Goal: Task Accomplishment & Management: Check status

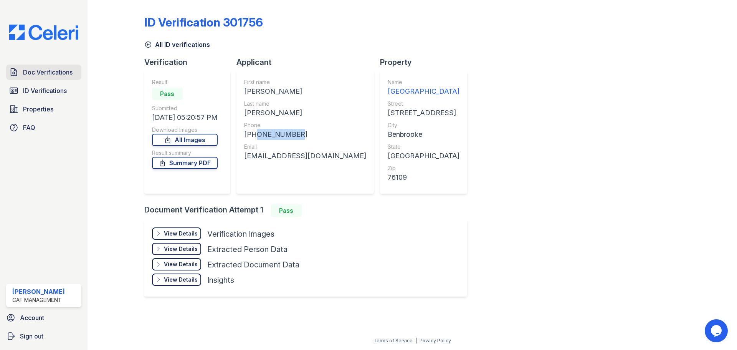
click at [53, 75] on span "Doc Verifications" at bounding box center [47, 72] width 49 height 9
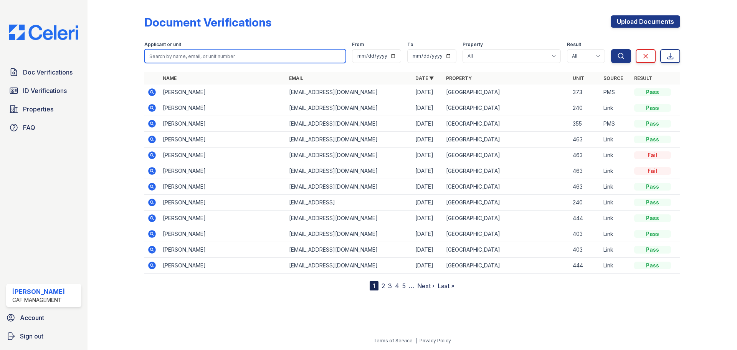
click at [200, 52] on input "search" at bounding box center [244, 56] width 201 height 14
paste input "[PERSON_NAME]"
type input "[PERSON_NAME]"
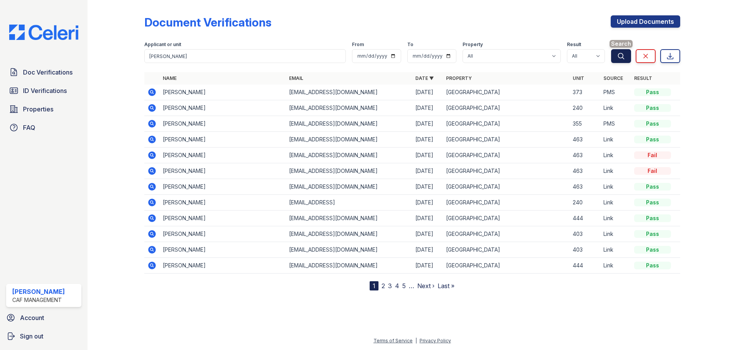
click at [614, 55] on button "Search" at bounding box center [621, 56] width 20 height 14
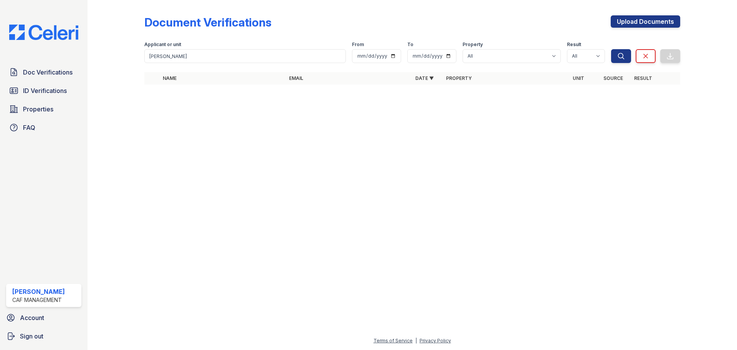
drag, startPoint x: 197, startPoint y: 136, endPoint x: 195, endPoint y: 130, distance: 5.6
click at [197, 135] on div at bounding box center [412, 219] width 625 height 231
click at [60, 73] on span "Doc Verifications" at bounding box center [47, 72] width 49 height 9
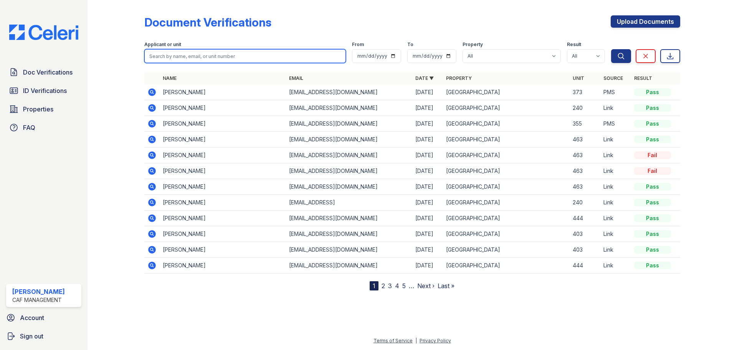
click at [190, 59] on input "search" at bounding box center [244, 56] width 201 height 14
paste input "[PERSON_NAME]"
type input "[PERSON_NAME]"
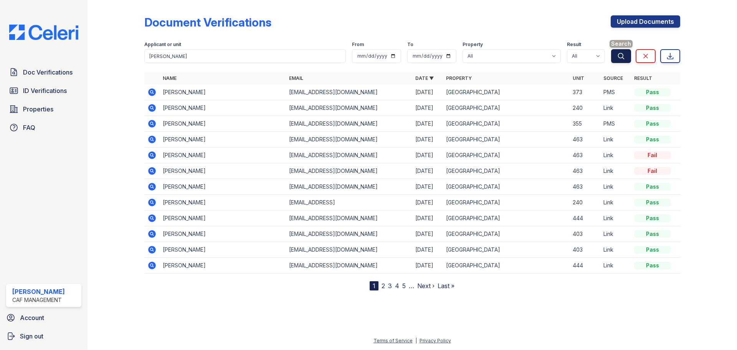
click at [620, 56] on icon "submit" at bounding box center [621, 56] width 8 height 8
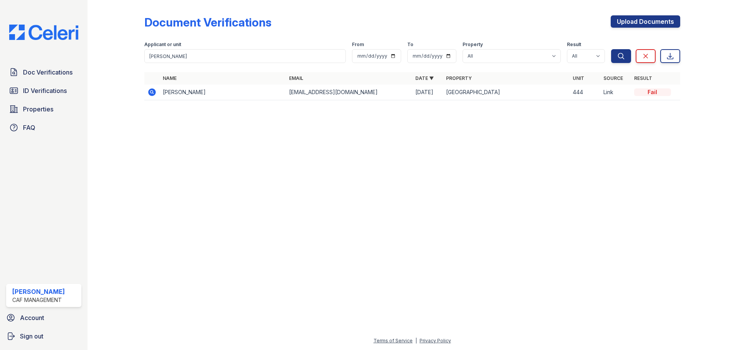
click at [153, 91] on icon at bounding box center [151, 91] width 9 height 9
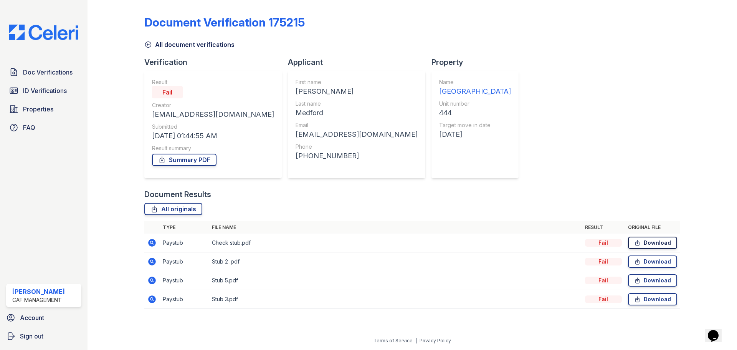
click at [647, 241] on link "Download" at bounding box center [652, 242] width 49 height 12
click at [647, 243] on link "Download" at bounding box center [652, 242] width 49 height 12
click at [637, 242] on icon at bounding box center [637, 242] width 4 height 5
